Goal: Task Accomplishment & Management: Use online tool/utility

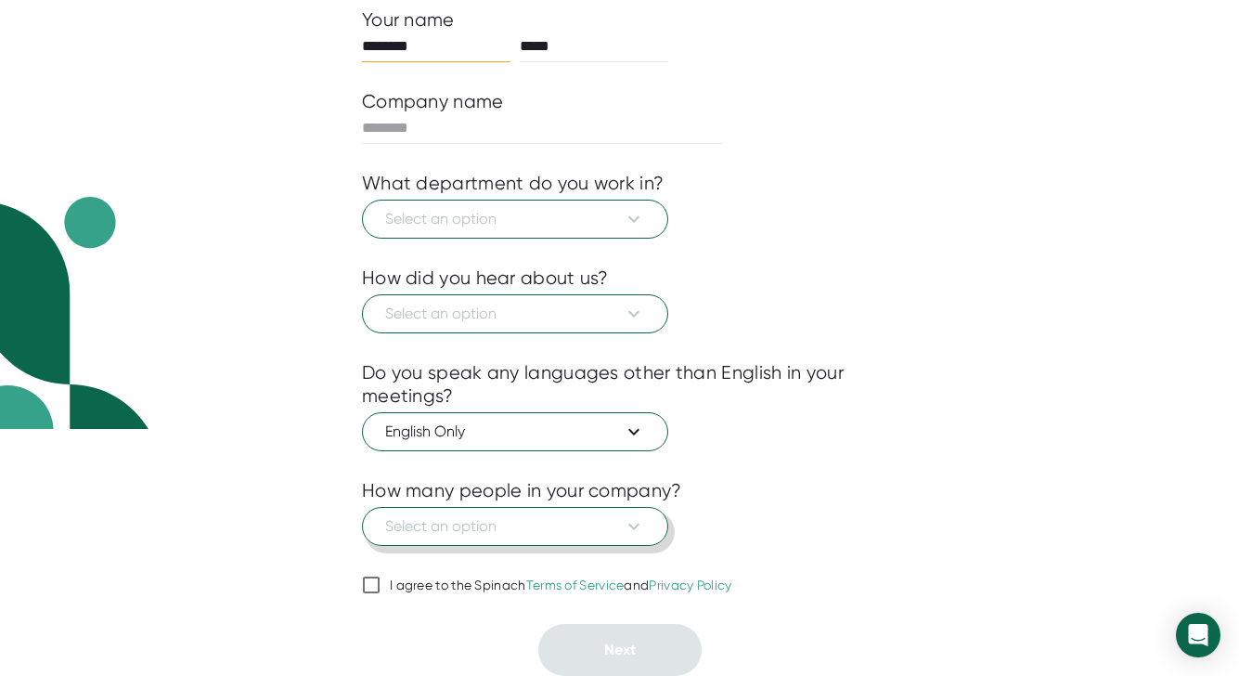
scroll to position [247, 0]
click at [484, 232] on button "Select an option" at bounding box center [515, 219] width 306 height 39
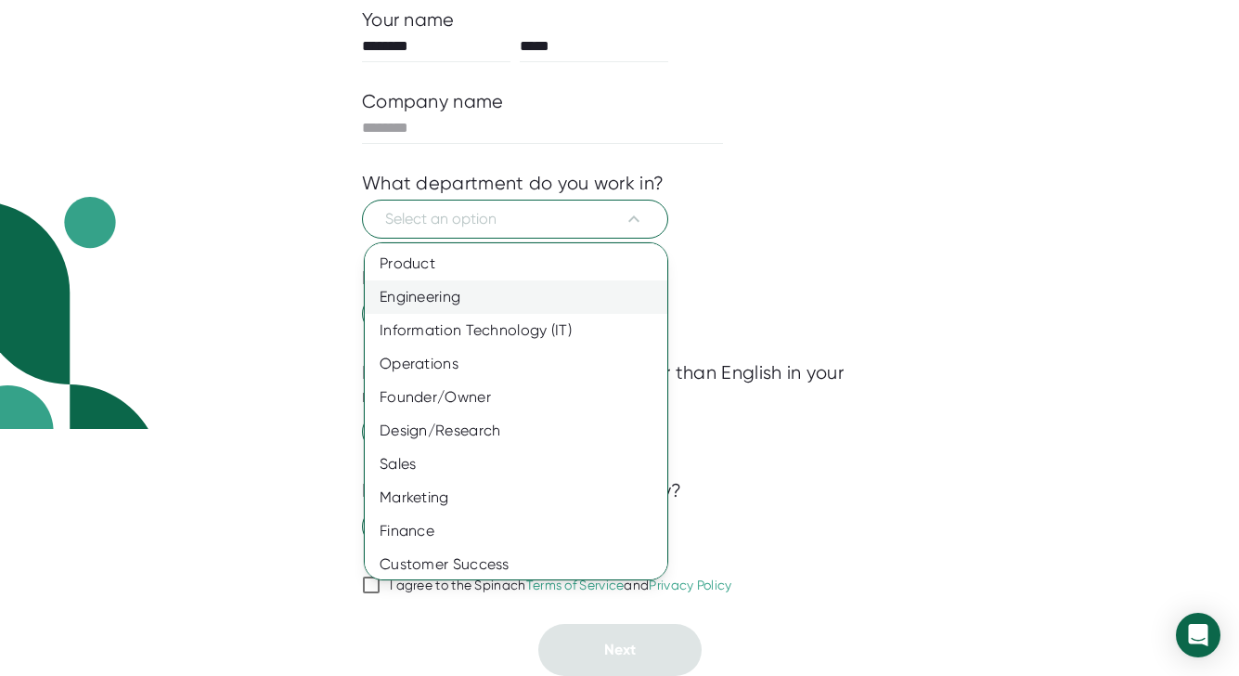
click at [485, 299] on div "Engineering" at bounding box center [516, 296] width 303 height 33
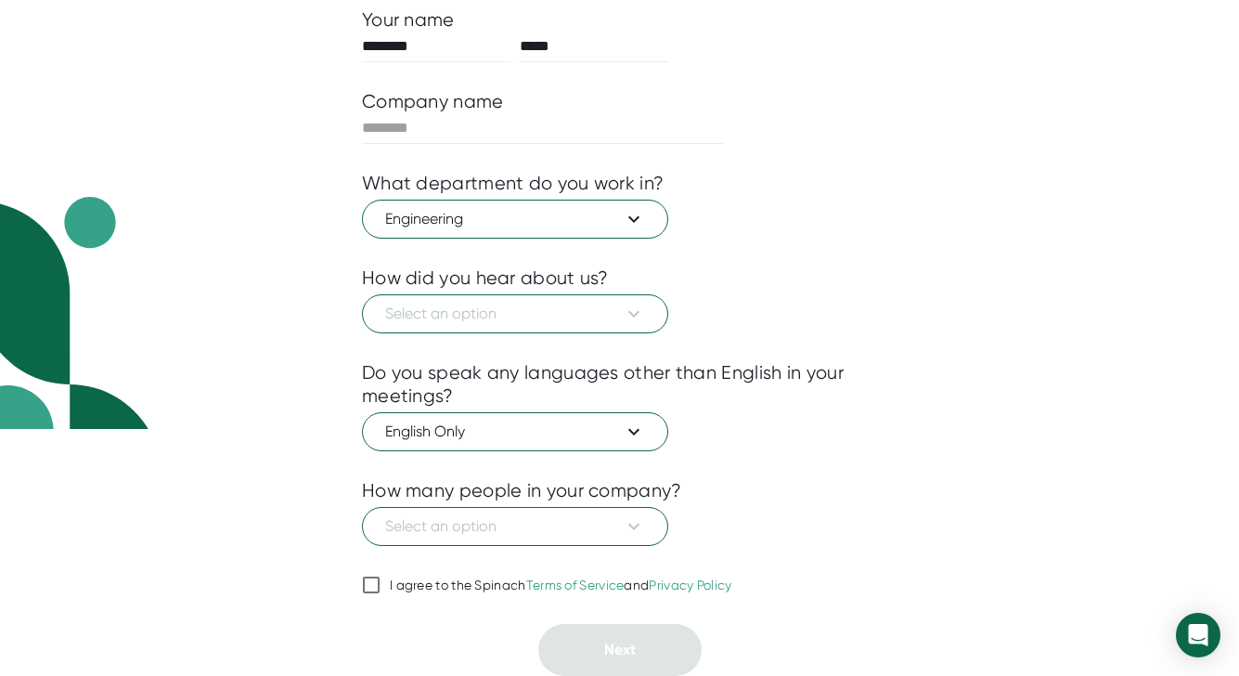
click at [484, 304] on span "Select an option" at bounding box center [515, 314] width 260 height 22
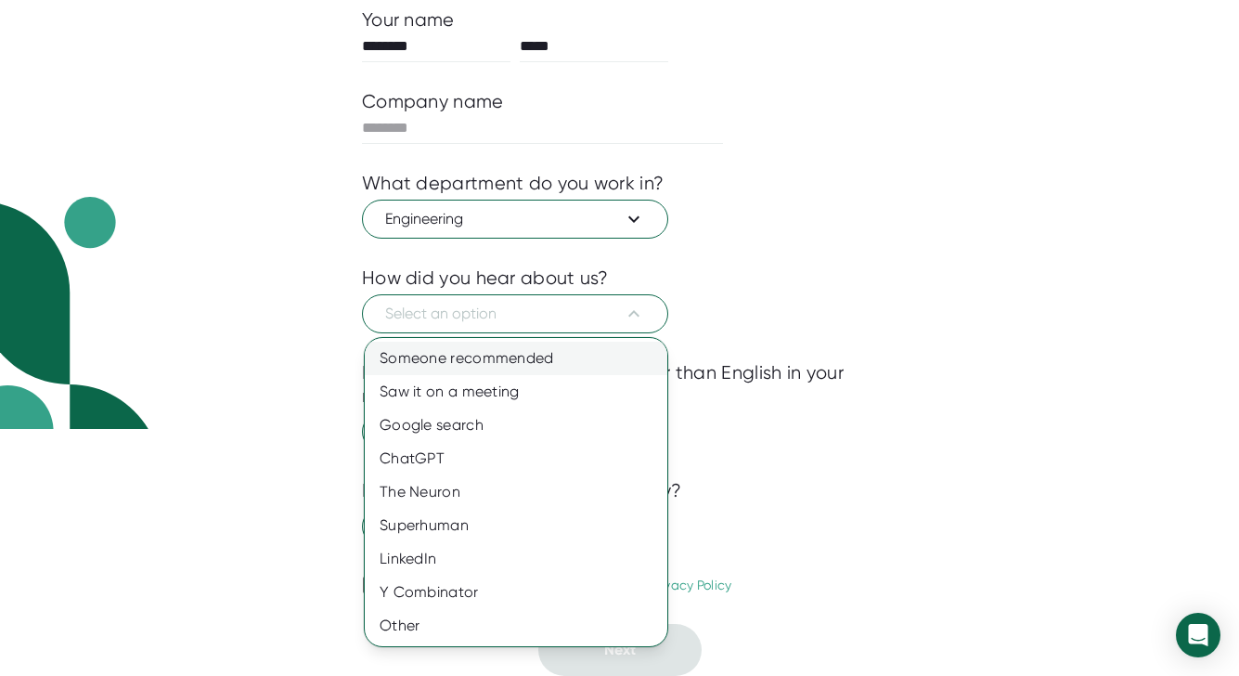
click at [478, 353] on div "Someone recommended" at bounding box center [516, 358] width 303 height 33
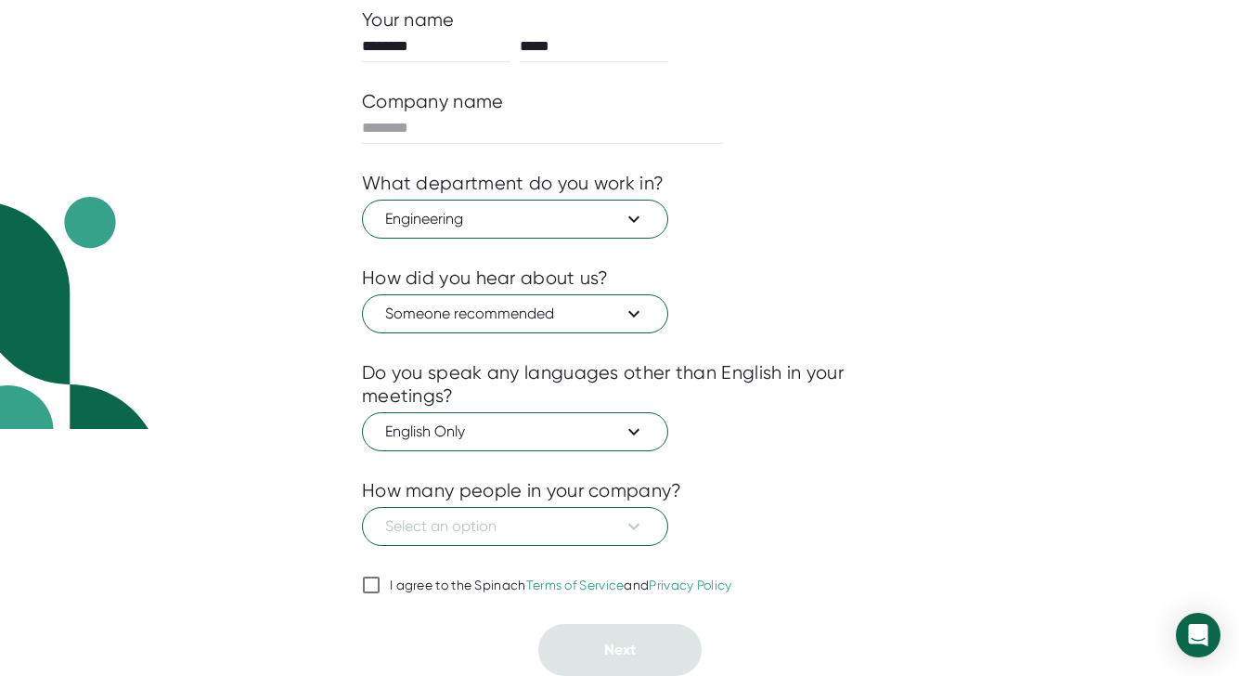
click at [469, 399] on div "Do you speak any languages other than English in your meetings?" at bounding box center [619, 384] width 515 height 46
click at [469, 432] on span "English Only" at bounding box center [515, 431] width 260 height 22
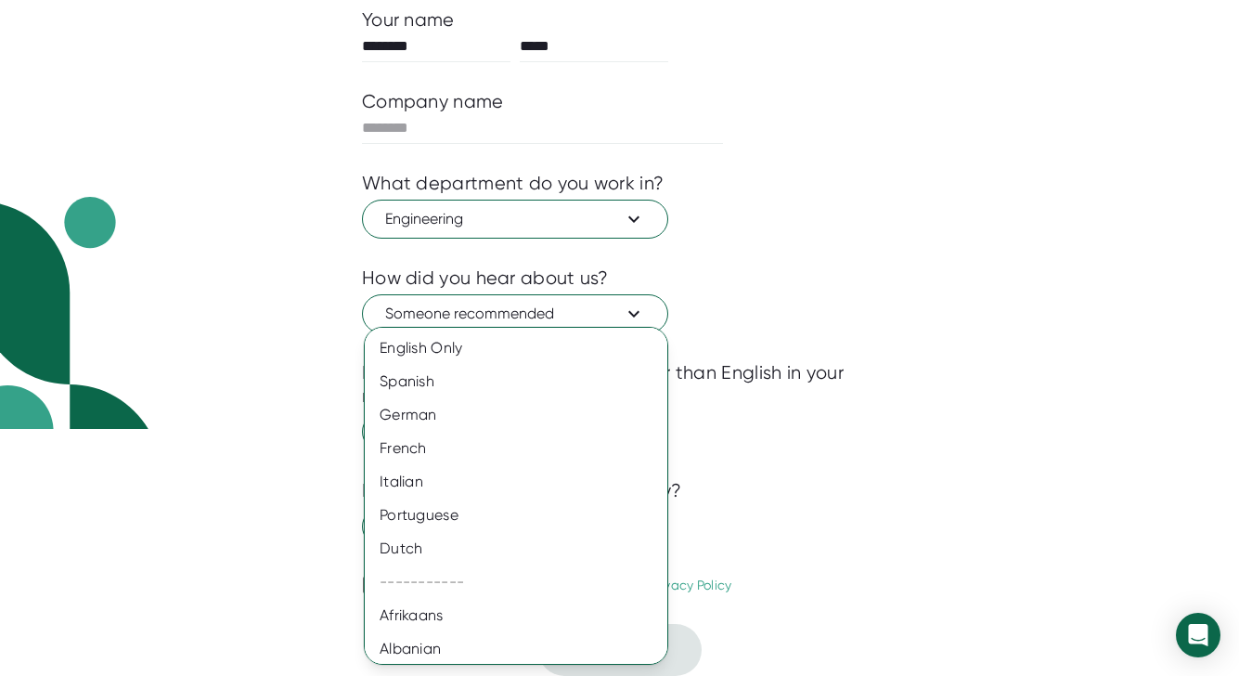
click at [876, 406] on div at bounding box center [619, 338] width 1239 height 676
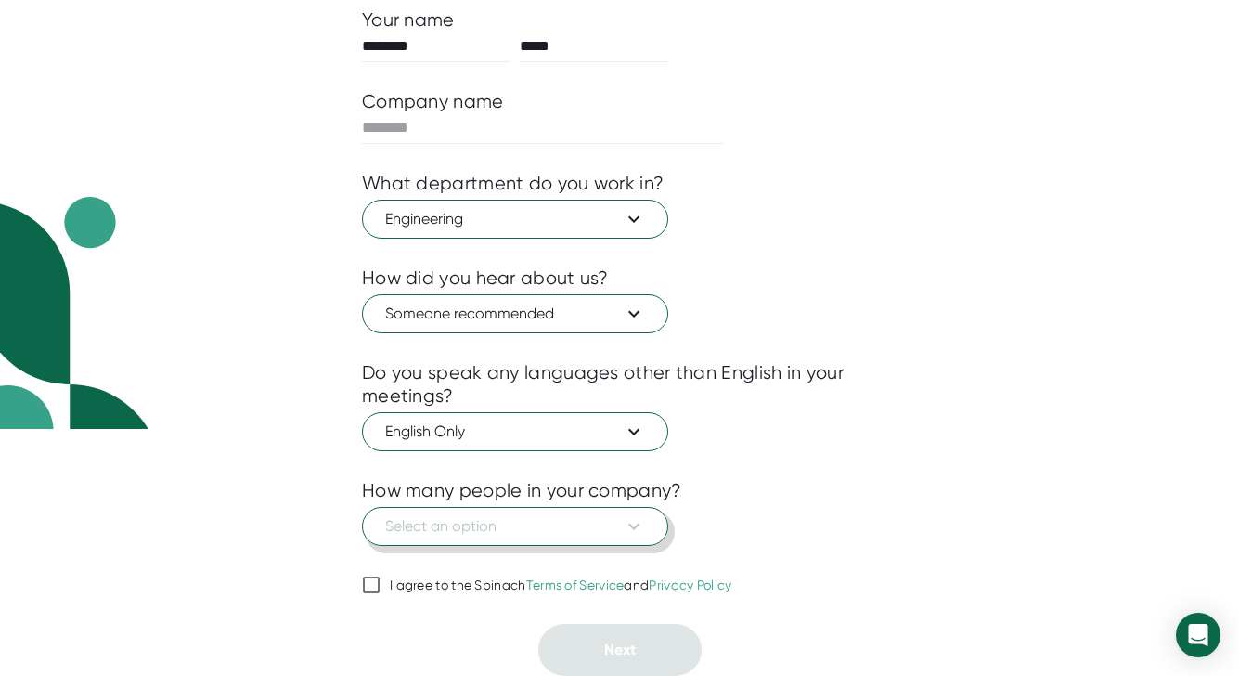
click at [593, 536] on span "Select an option" at bounding box center [515, 526] width 260 height 22
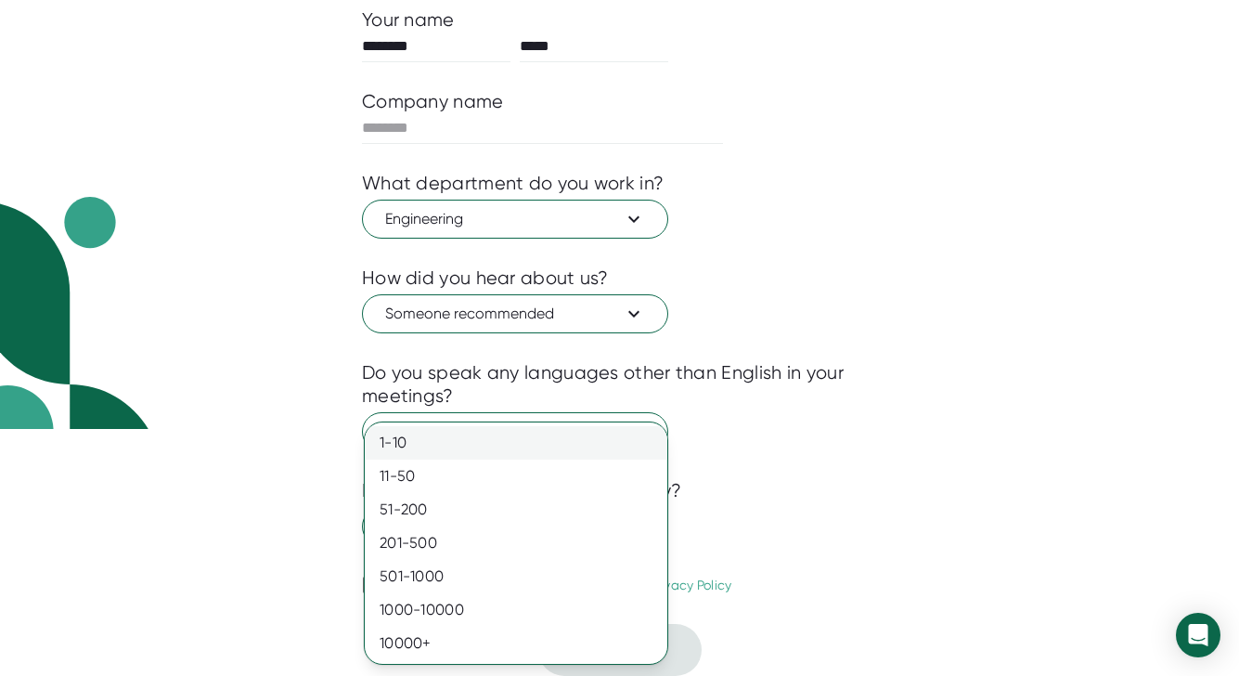
click at [549, 446] on div "1-10" at bounding box center [516, 442] width 303 height 33
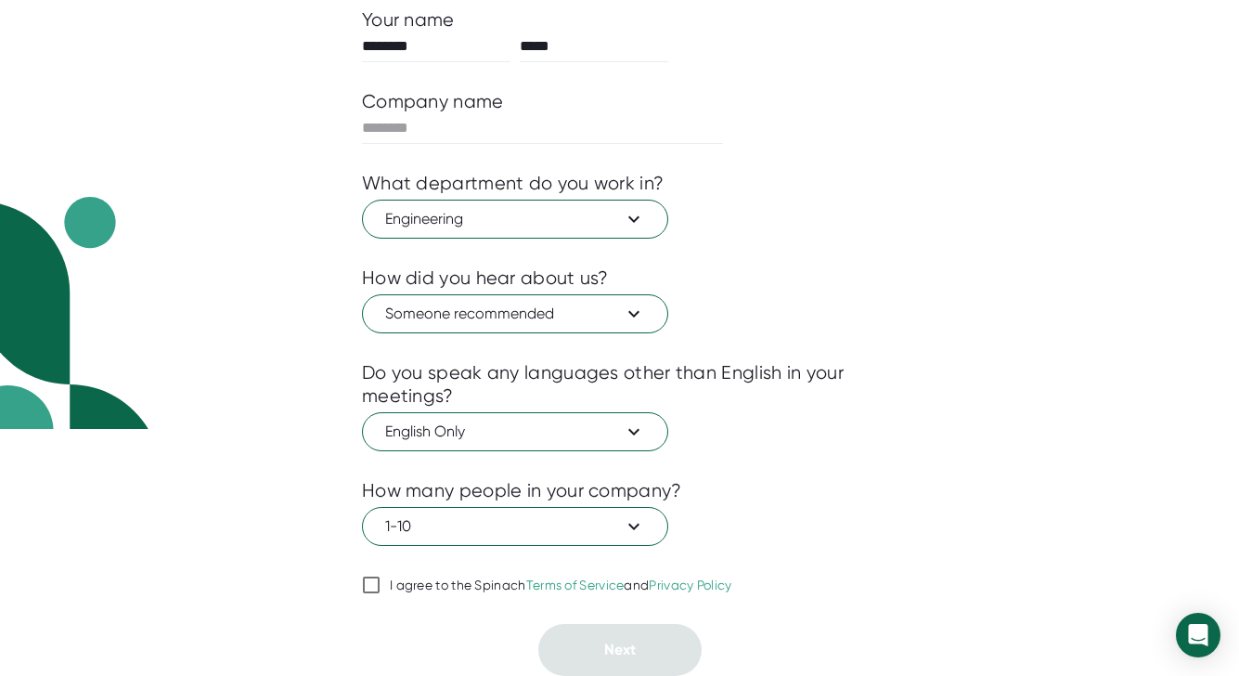
click at [432, 586] on div "I agree to the Spinach Terms of Service and Privacy Policy" at bounding box center [561, 585] width 342 height 17
click at [381, 586] on input "I agree to the Spinach Terms of Service and Privacy Policy" at bounding box center [371, 585] width 19 height 22
checkbox input "true"
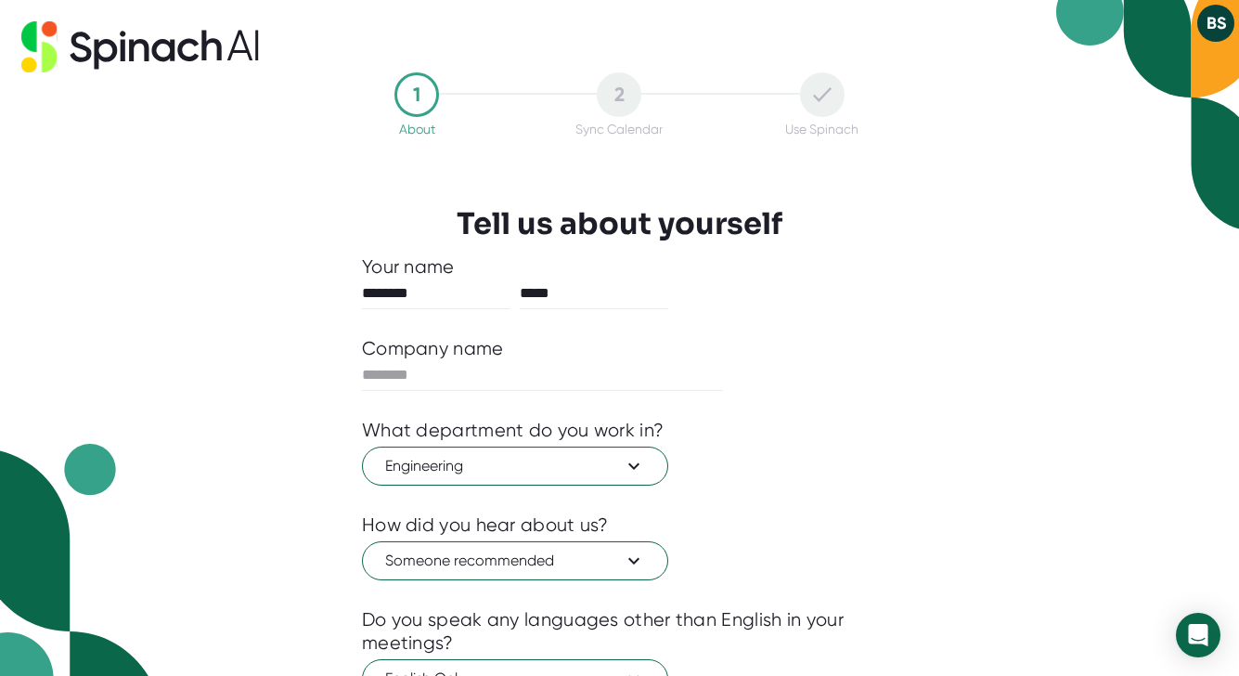
scroll to position [0, 0]
click at [573, 403] on div at bounding box center [619, 405] width 515 height 28
type input "****"
click at [938, 544] on div "1 About 2 Sync Calendar Use Spinach Tell us about yourself Your name ******** *…" at bounding box center [619, 338] width 1239 height 676
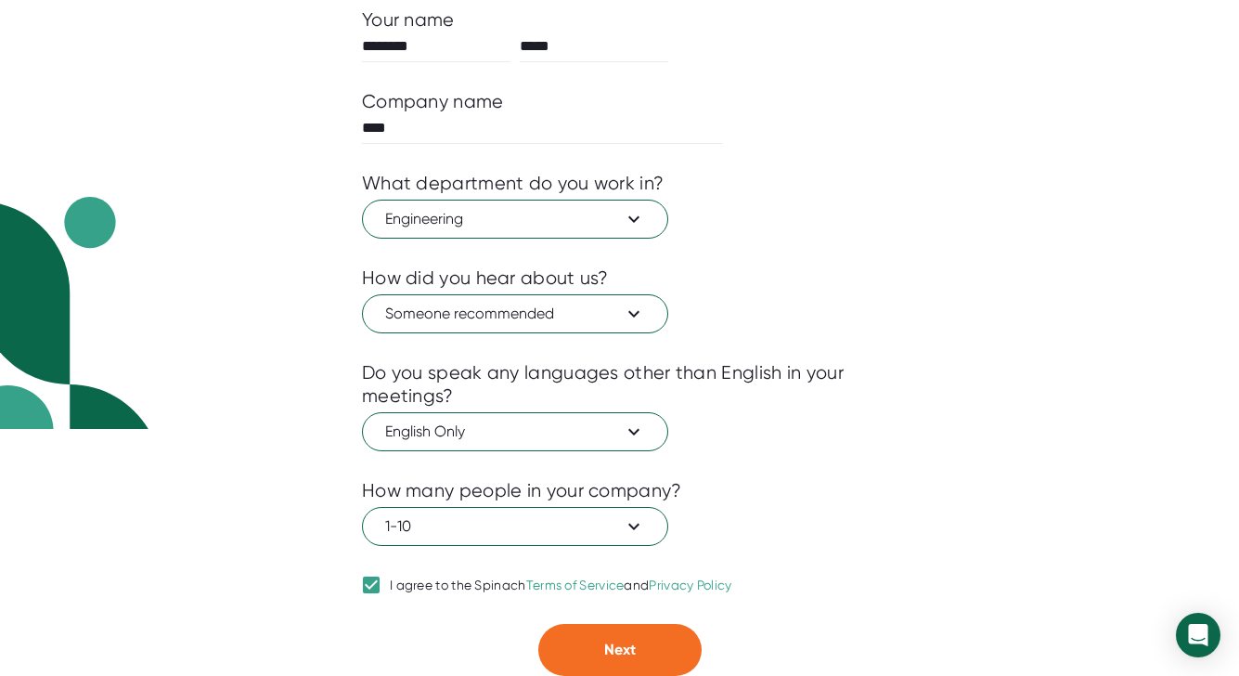
scroll to position [247, 0]
click at [577, 646] on button "Next" at bounding box center [619, 650] width 163 height 52
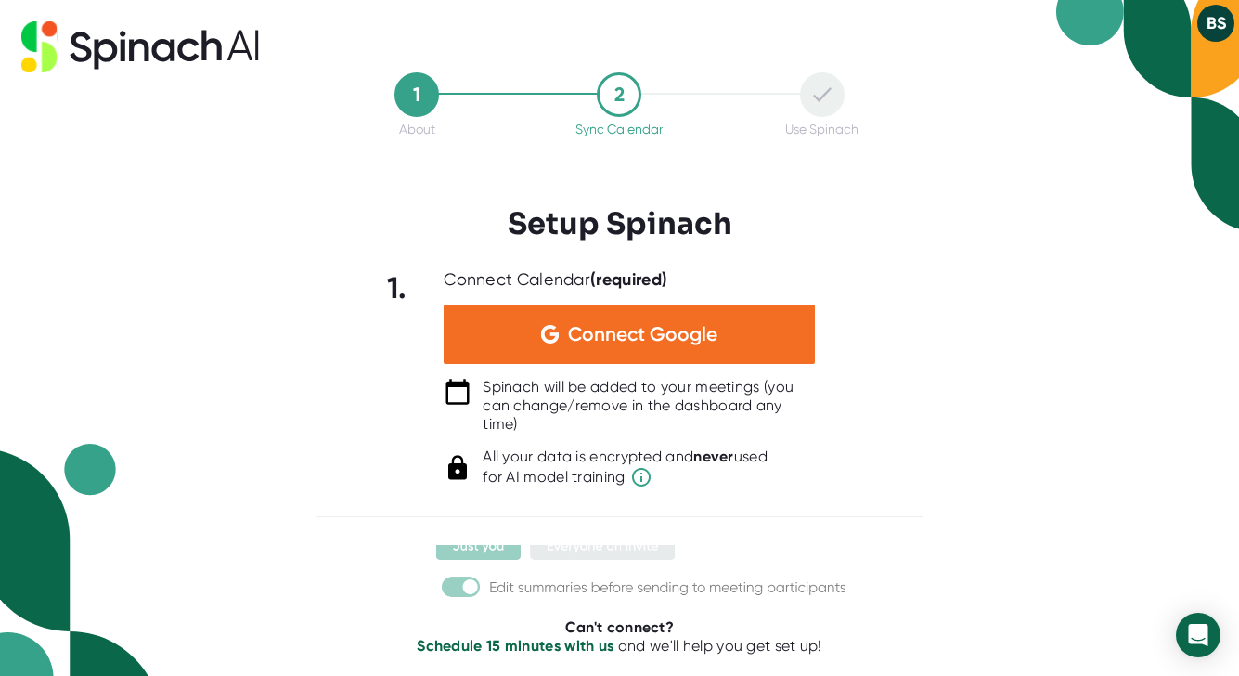
scroll to position [0, 0]
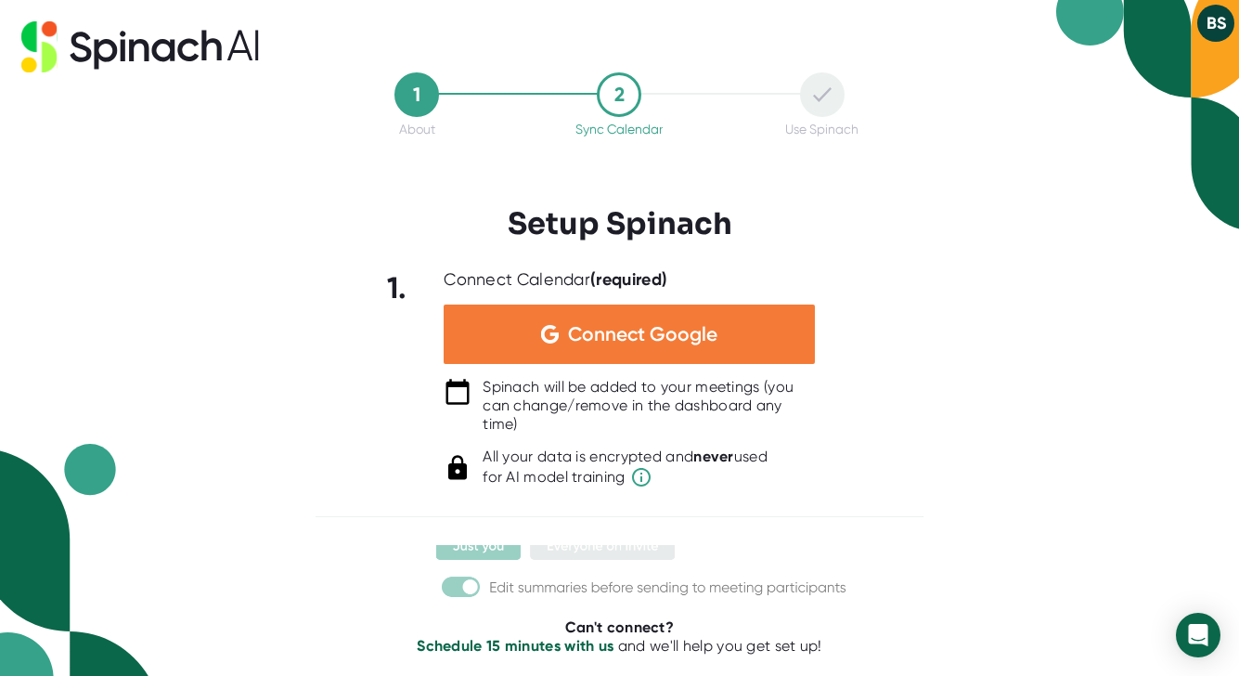
click at [710, 331] on span "Connect Google" at bounding box center [642, 334] width 149 height 19
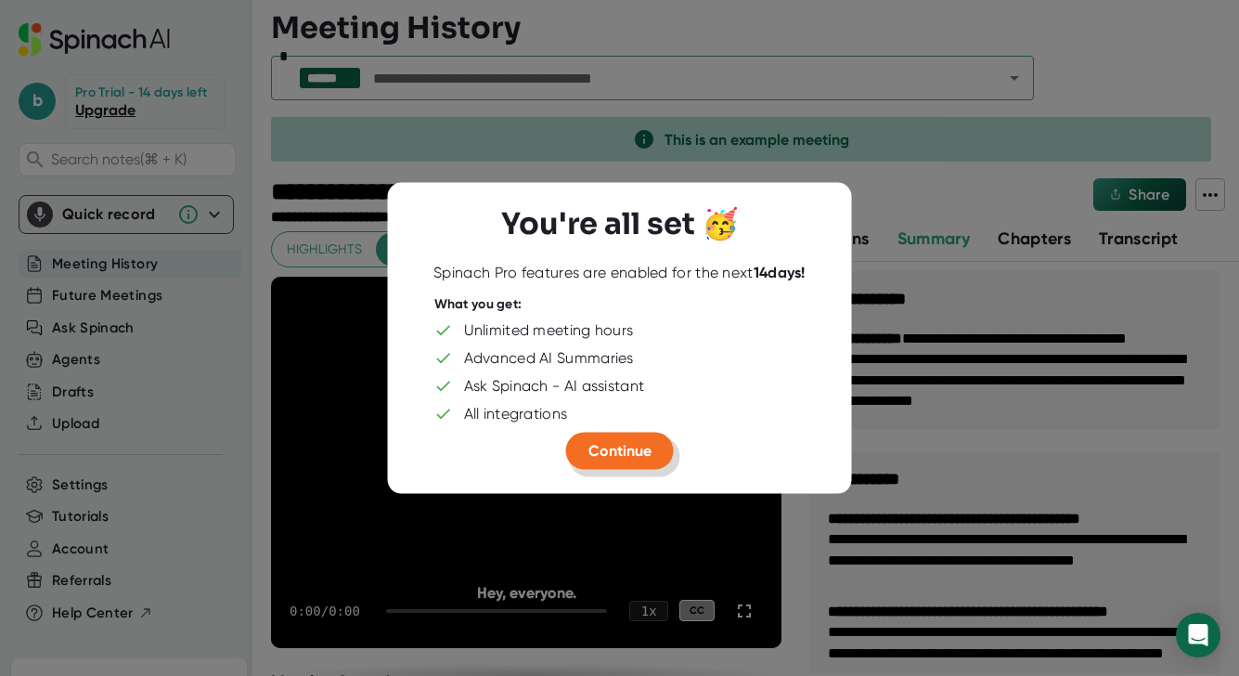
click at [628, 446] on span "Continue" at bounding box center [619, 451] width 63 height 18
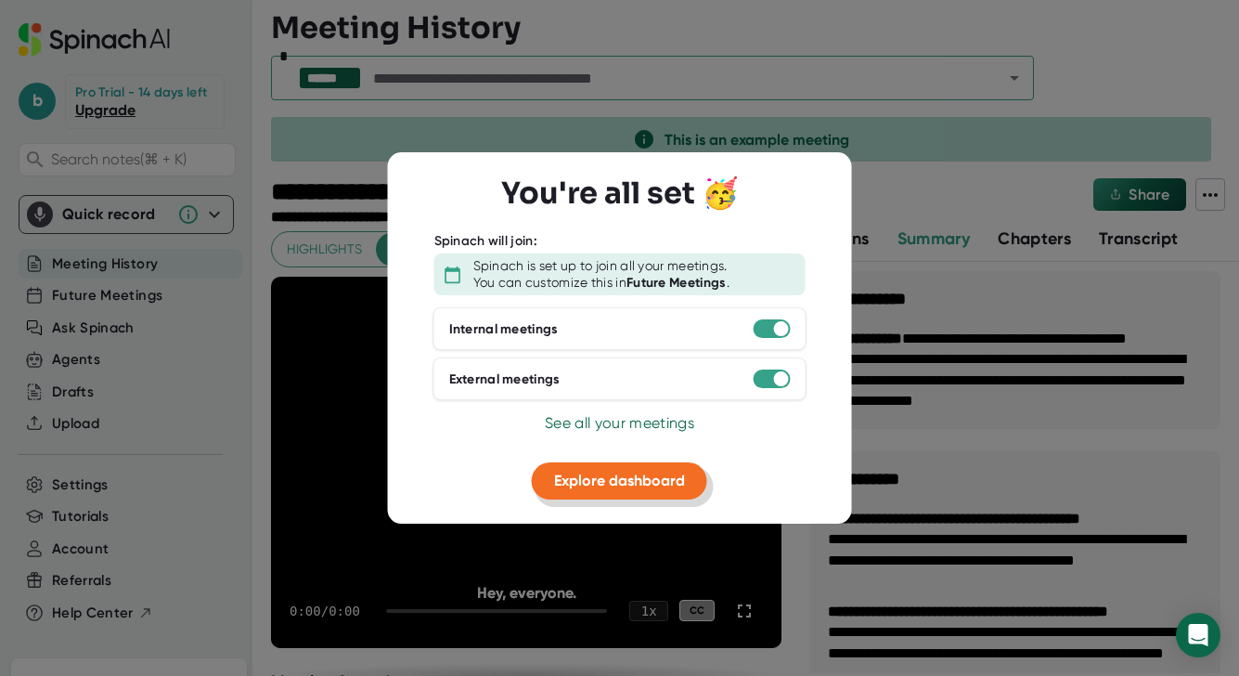
click at [627, 475] on span "Explore dashboard" at bounding box center [619, 480] width 131 height 18
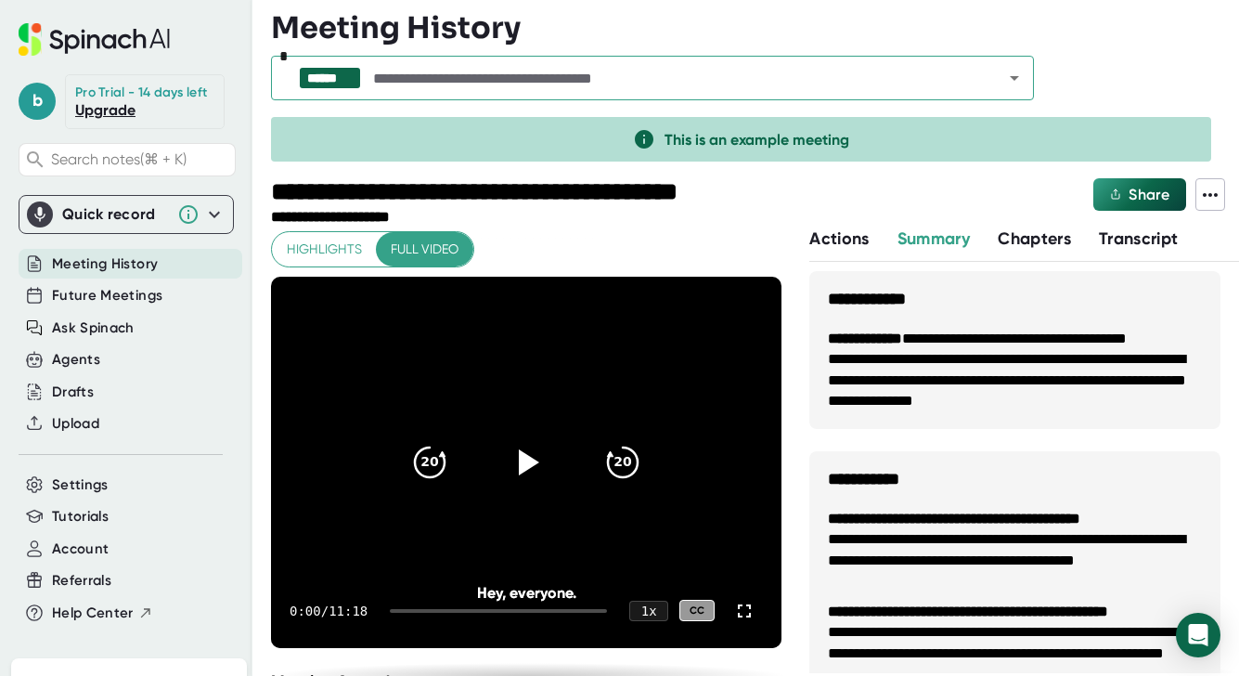
click at [223, 212] on icon at bounding box center [214, 214] width 22 height 22
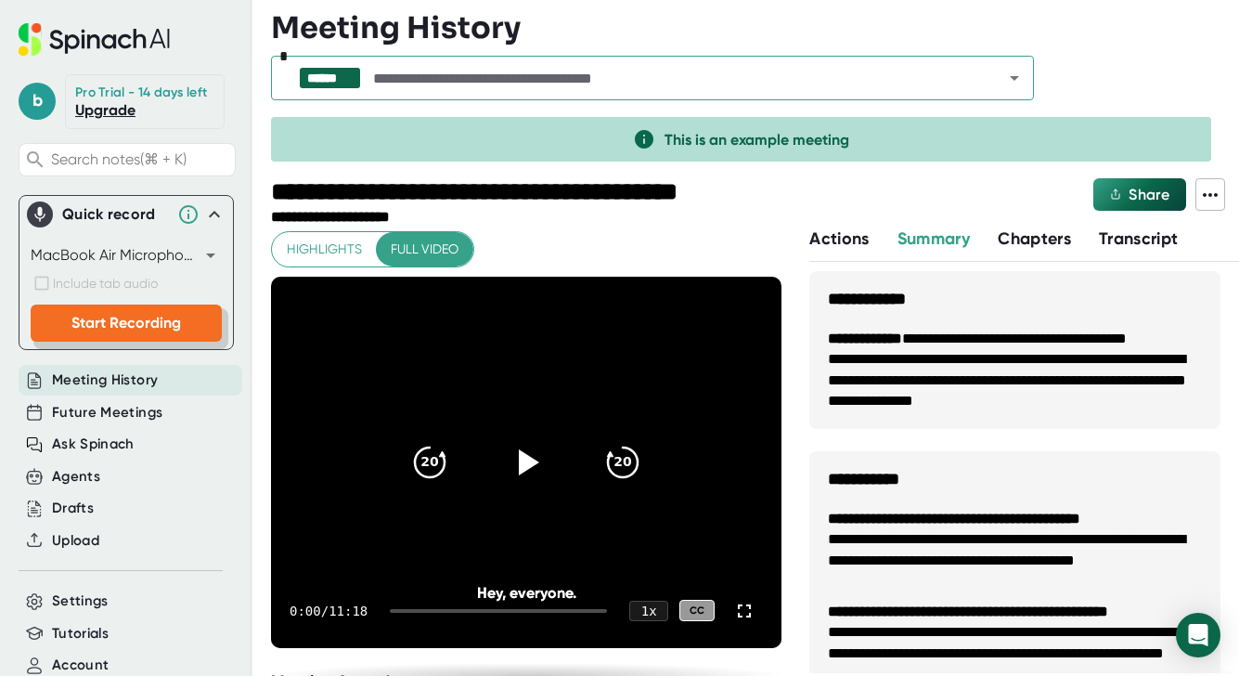
click at [91, 317] on span "Start Recording" at bounding box center [126, 323] width 110 height 18
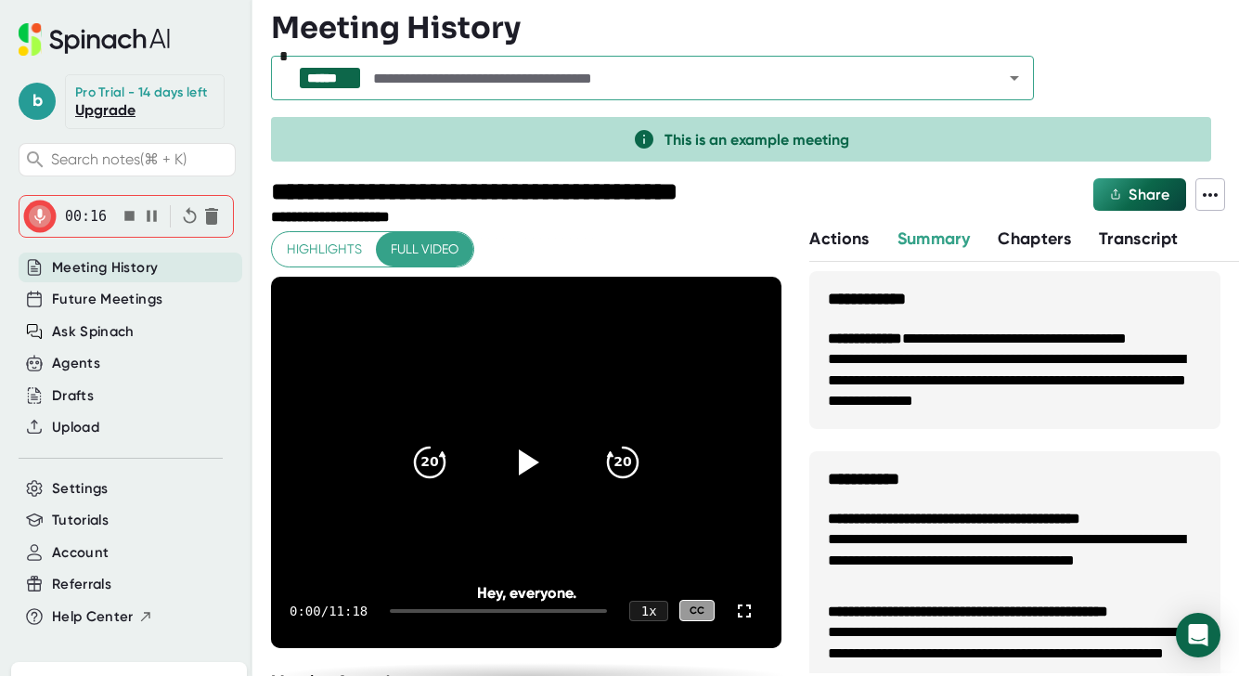
click at [159, 222] on icon "button" at bounding box center [151, 215] width 19 height 19
click at [129, 221] on icon "button" at bounding box center [129, 216] width 10 height 10
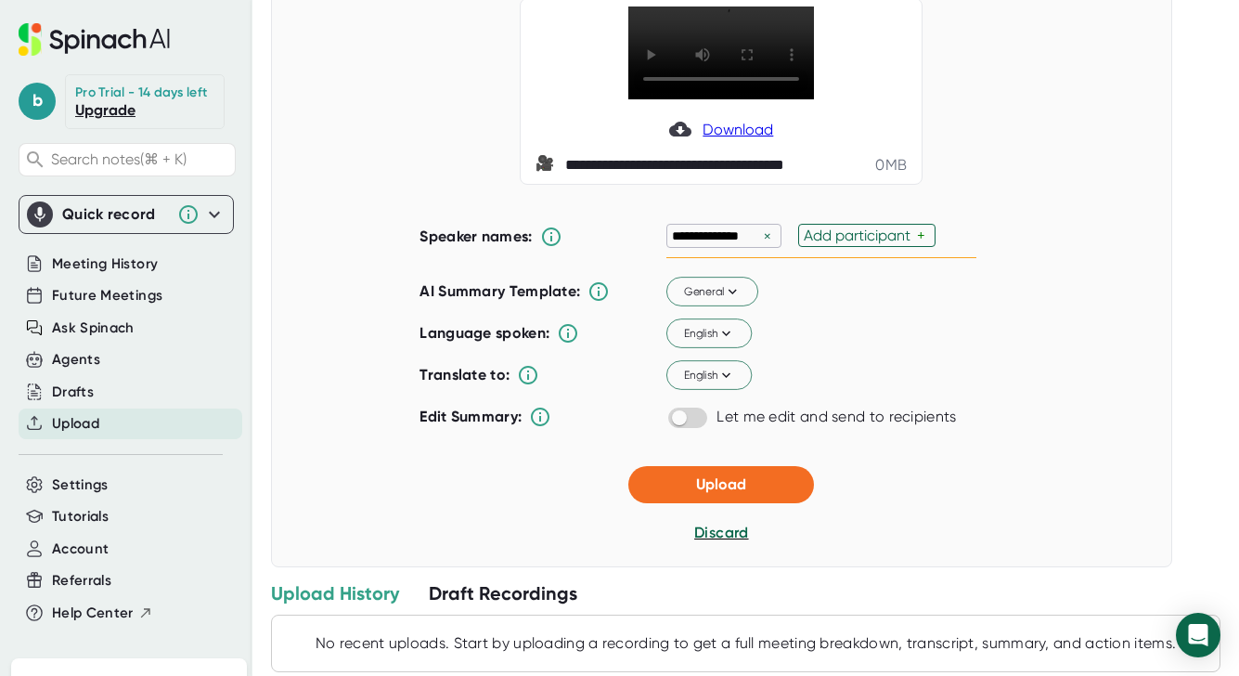
scroll to position [173, 0]
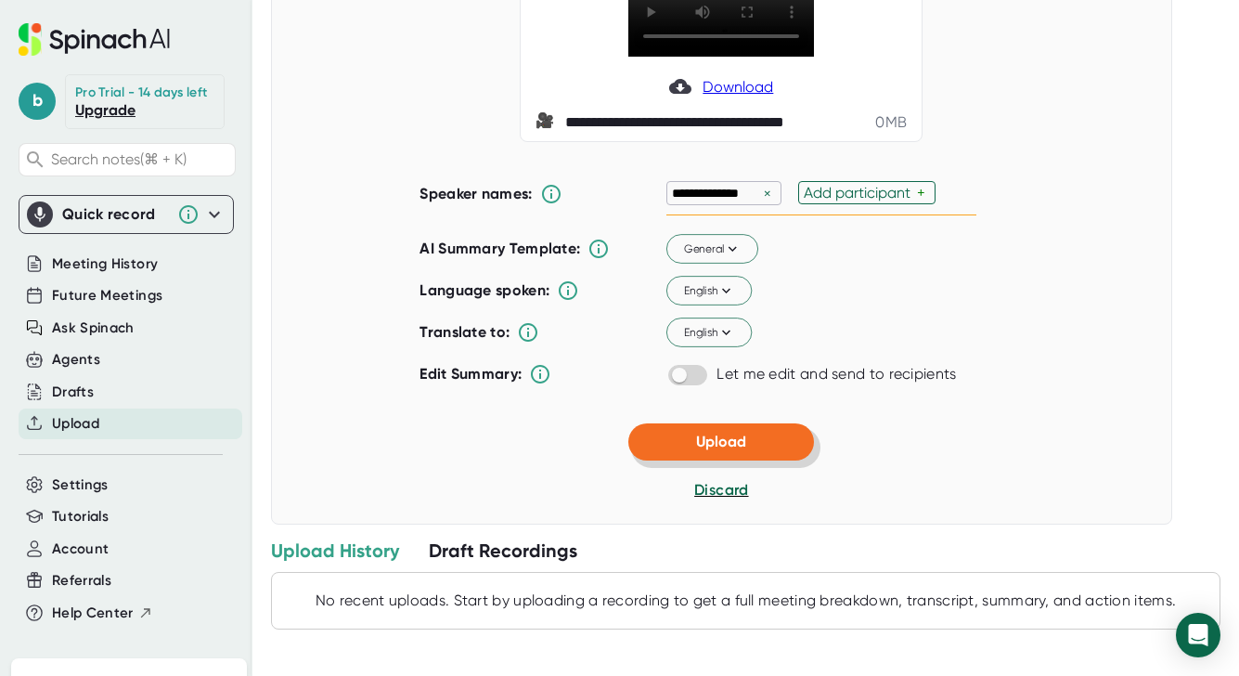
click at [731, 458] on button "Upload" at bounding box center [721, 441] width 186 height 37
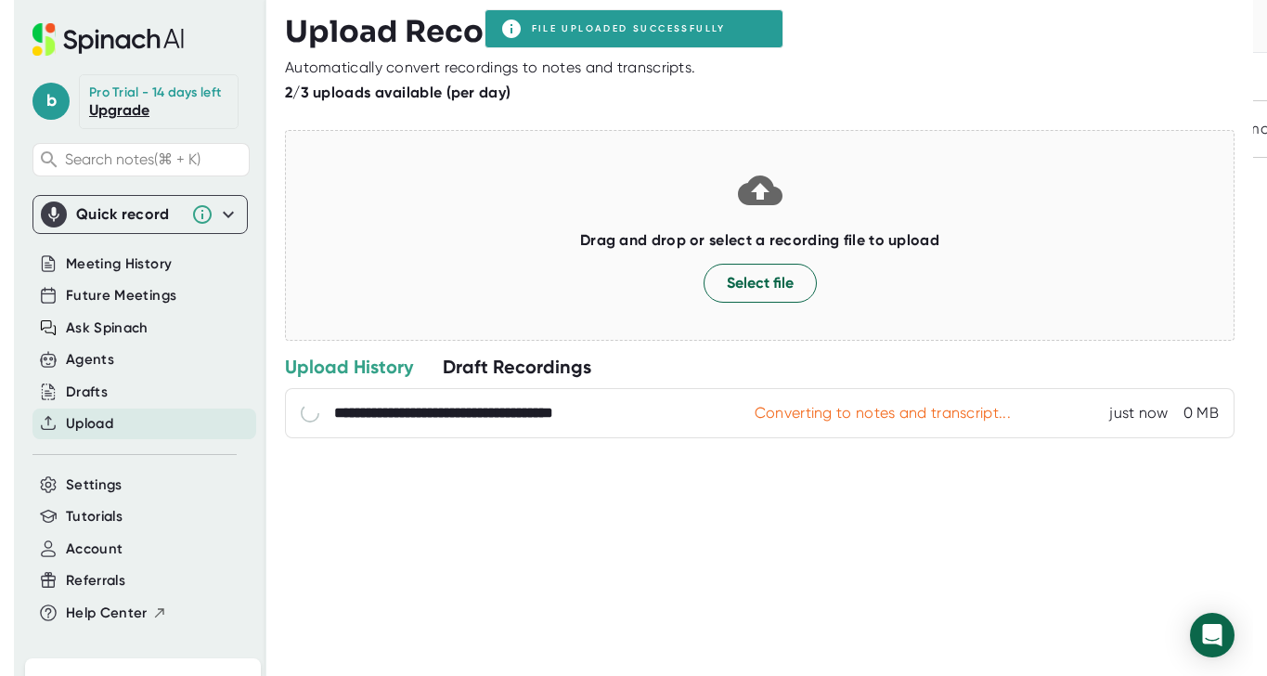
scroll to position [0, 0]
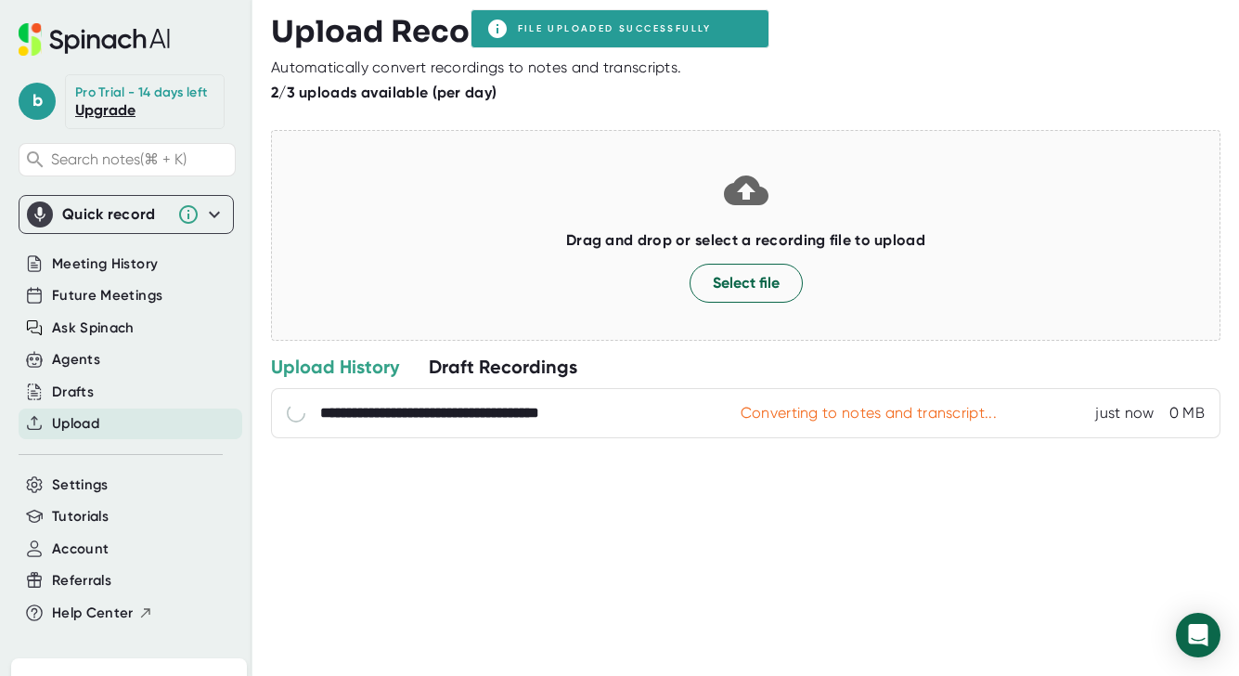
click at [212, 218] on icon at bounding box center [214, 214] width 22 height 22
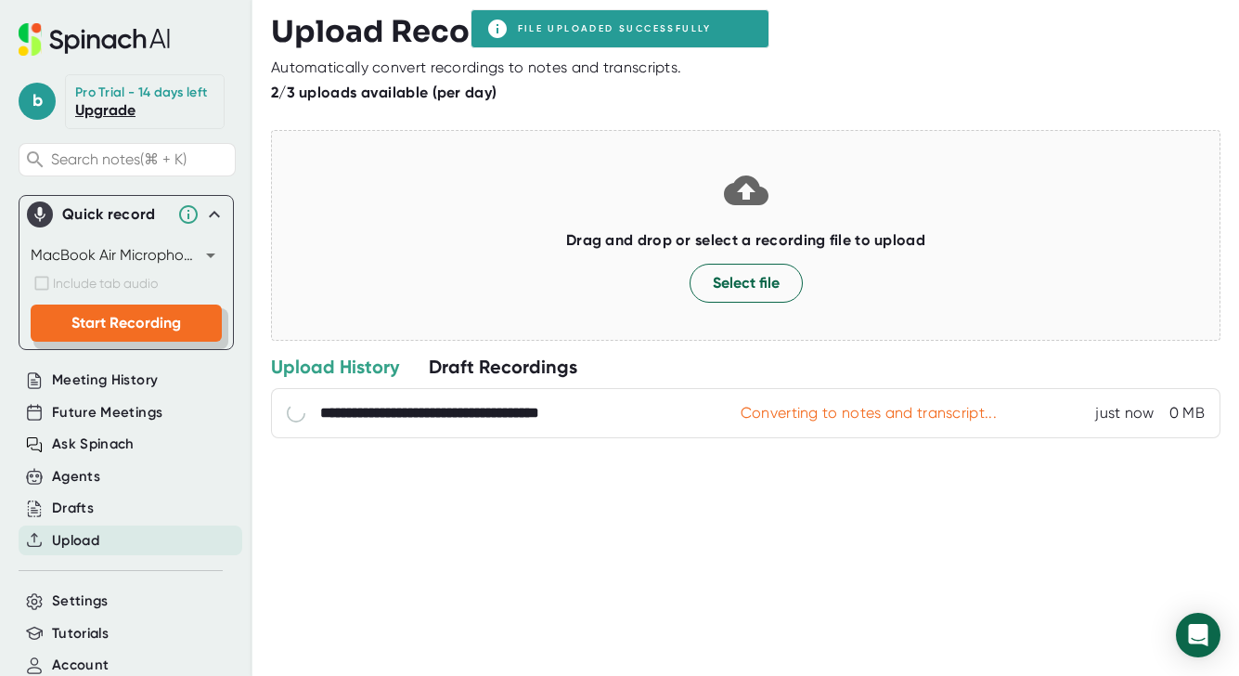
click at [107, 324] on span "Start Recording" at bounding box center [126, 323] width 110 height 18
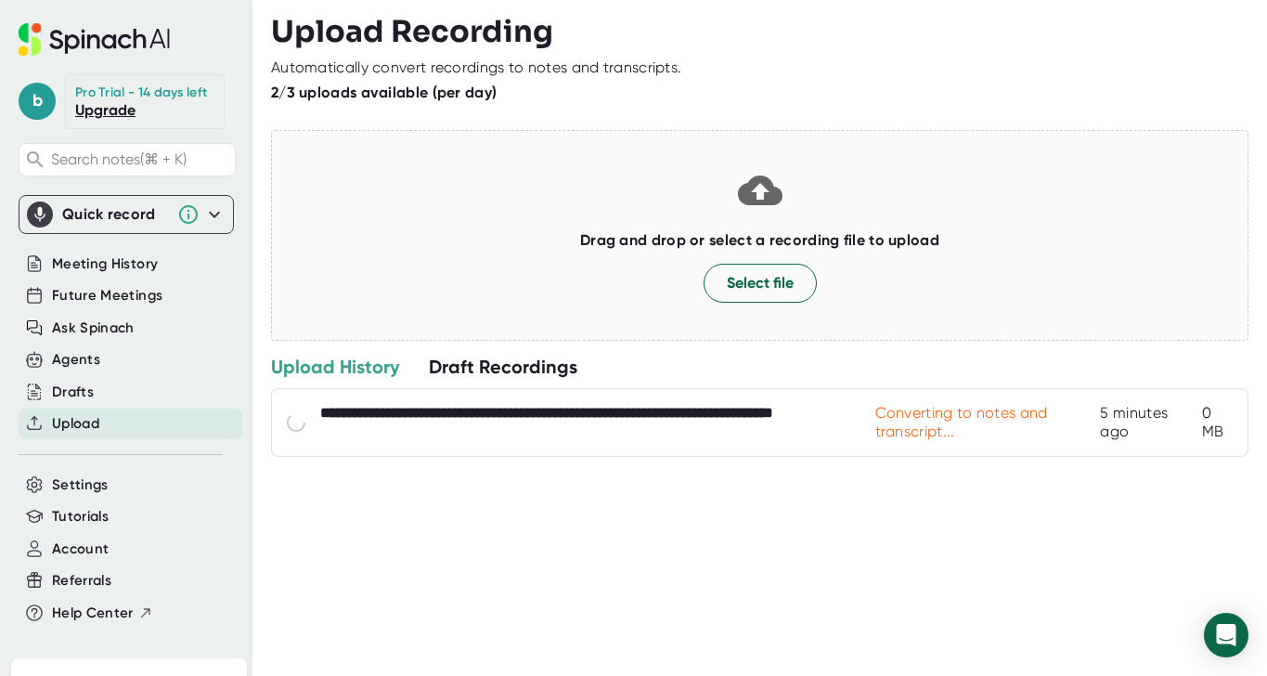
click at [223, 214] on icon at bounding box center [214, 214] width 22 height 22
